Goal: Complete application form

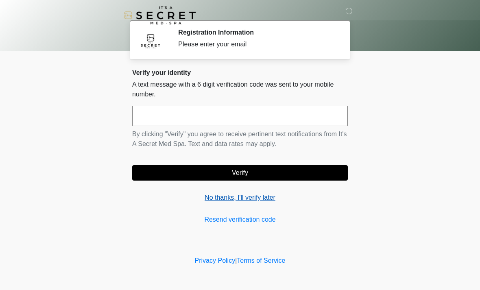
click at [270, 196] on link "No thanks, I'll verify later" at bounding box center [240, 198] width 216 height 10
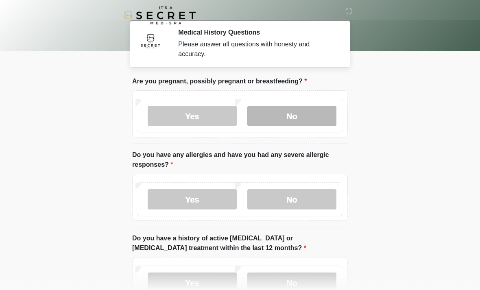
click at [308, 118] on label "No" at bounding box center [291, 116] width 89 height 20
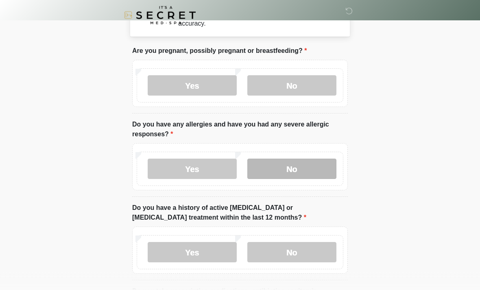
click at [308, 174] on label "No" at bounding box center [291, 169] width 89 height 20
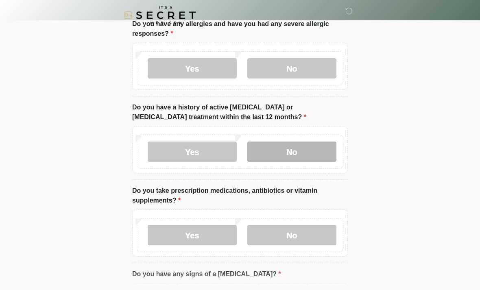
click at [318, 146] on label "No" at bounding box center [291, 152] width 89 height 20
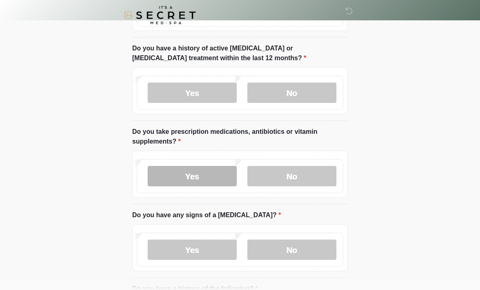
click at [207, 180] on label "Yes" at bounding box center [192, 176] width 89 height 20
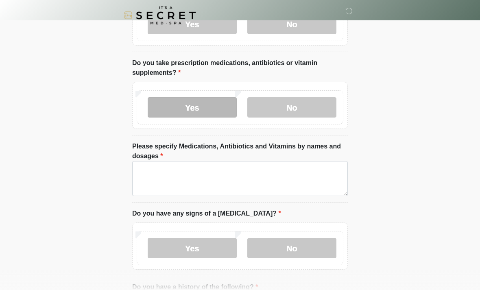
scroll to position [253, 0]
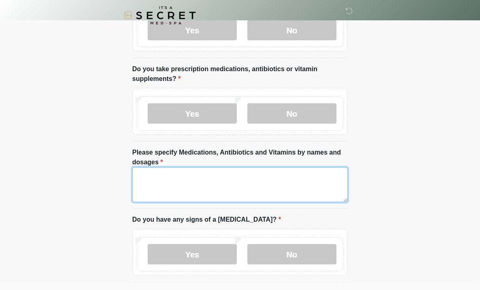
click at [319, 185] on textarea "Please specify Medications, Antibiotics and Vitamins by names and dosages" at bounding box center [240, 184] width 216 height 35
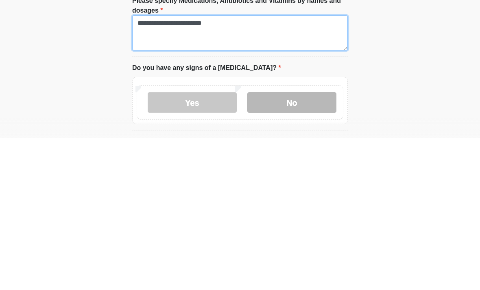
type textarea "**********"
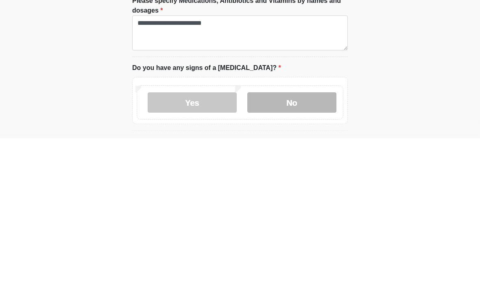
click at [318, 244] on label "No" at bounding box center [291, 254] width 89 height 20
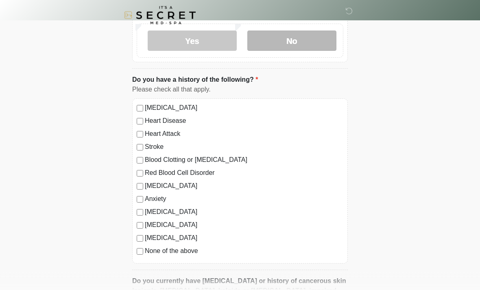
scroll to position [479, 0]
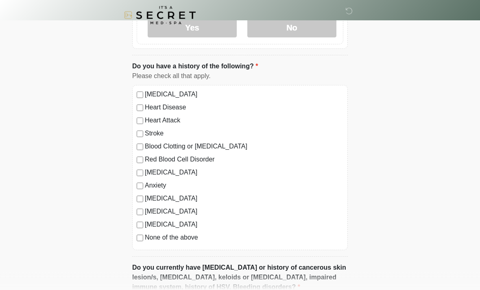
click at [188, 235] on label "None of the above" at bounding box center [244, 238] width 198 height 10
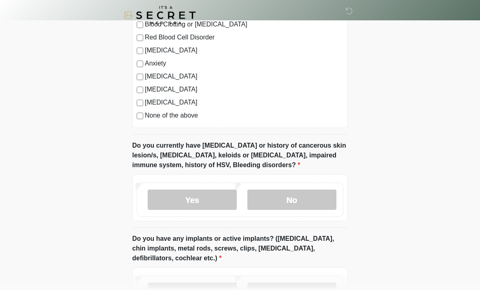
scroll to position [602, 0]
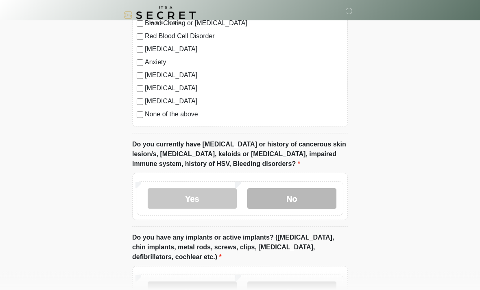
click at [316, 198] on label "No" at bounding box center [291, 199] width 89 height 20
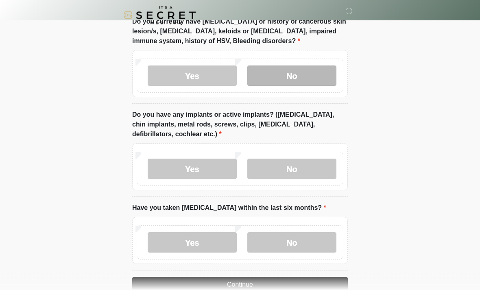
scroll to position [726, 0]
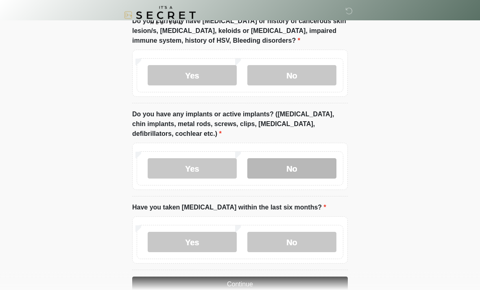
click at [325, 165] on label "No" at bounding box center [291, 169] width 89 height 20
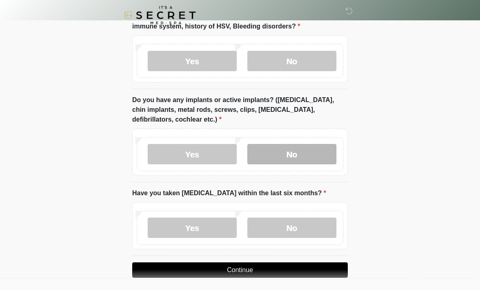
scroll to position [744, 0]
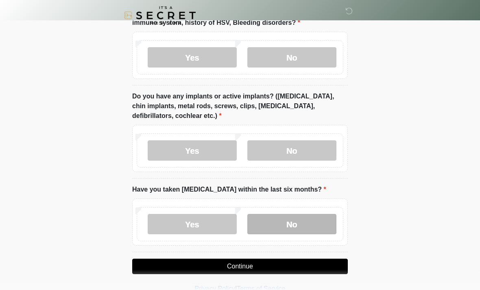
click at [318, 227] on label "No" at bounding box center [291, 224] width 89 height 20
click at [340, 261] on button "Continue" at bounding box center [240, 266] width 216 height 15
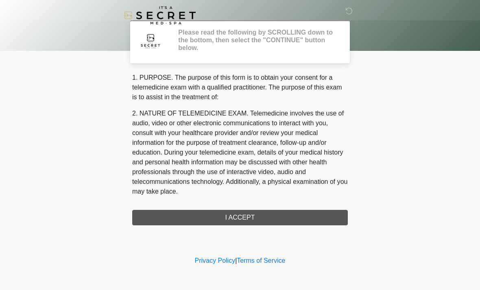
scroll to position [0, 0]
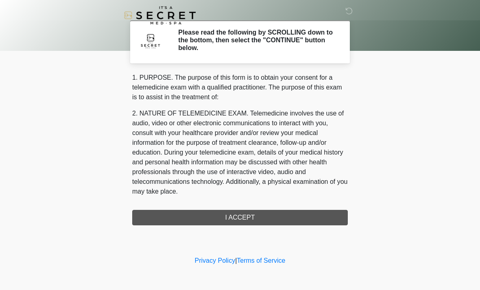
click at [323, 215] on div "1. PURPOSE. The purpose of this form is to obtain your consent for a telemedici…" at bounding box center [240, 149] width 216 height 153
click at [318, 218] on div "1. PURPOSE. The purpose of this form is to obtain your consent for a telemedici…" at bounding box center [240, 149] width 216 height 153
click at [277, 220] on div "1. PURPOSE. The purpose of this form is to obtain your consent for a telemedici…" at bounding box center [240, 149] width 216 height 153
click at [247, 213] on div "1. PURPOSE. The purpose of this form is to obtain your consent for a telemedici…" at bounding box center [240, 149] width 216 height 153
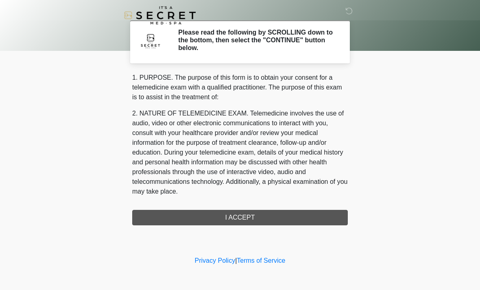
click at [255, 220] on div "1. PURPOSE. The purpose of this form is to obtain your consent for a telemedici…" at bounding box center [240, 149] width 216 height 153
click at [250, 220] on div "1. PURPOSE. The purpose of this form is to obtain your consent for a telemedici…" at bounding box center [240, 149] width 216 height 153
click at [258, 209] on div "1. PURPOSE. The purpose of this form is to obtain your consent for a telemedici…" at bounding box center [240, 149] width 216 height 153
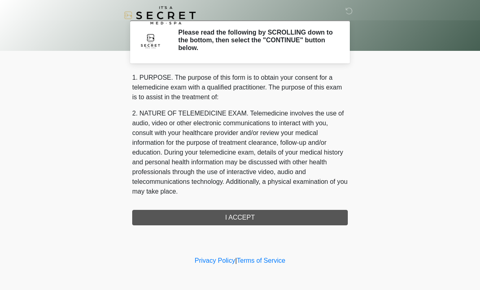
click at [257, 211] on div "1. PURPOSE. The purpose of this form is to obtain your consent for a telemedici…" at bounding box center [240, 149] width 216 height 153
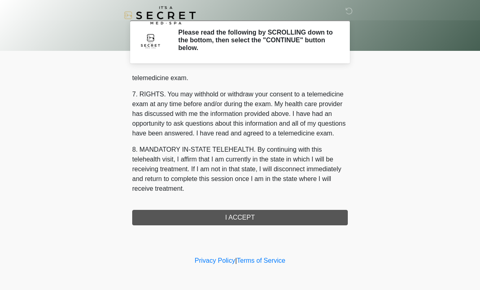
click at [260, 212] on div "1. PURPOSE. The purpose of this form is to obtain your consent for a telemedici…" at bounding box center [240, 149] width 216 height 153
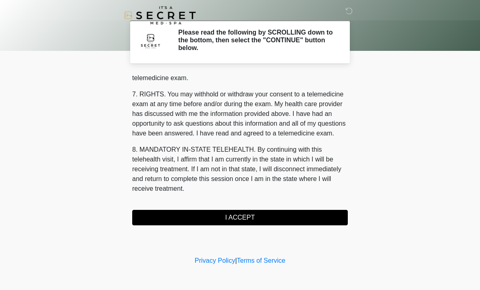
scroll to position [344, 0]
click at [260, 212] on button "I ACCEPT" at bounding box center [240, 217] width 216 height 15
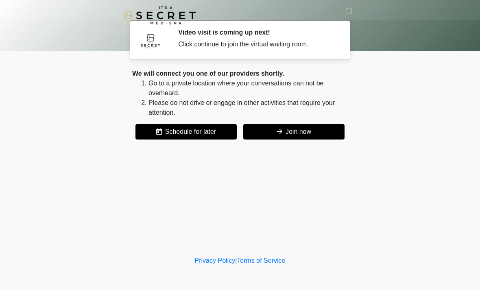
click at [315, 137] on button "Join now" at bounding box center [293, 131] width 101 height 15
